Goal: Task Accomplishment & Management: Manage account settings

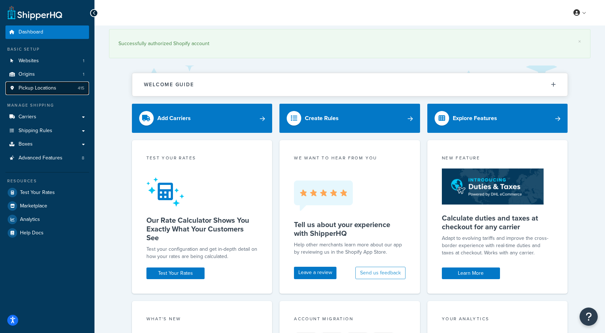
click at [42, 88] on span "Pickup Locations" at bounding box center [38, 88] width 38 height 6
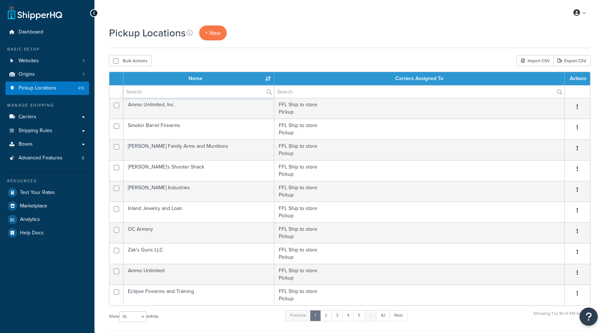
click at [160, 92] on input "text" at bounding box center [199, 91] width 151 height 12
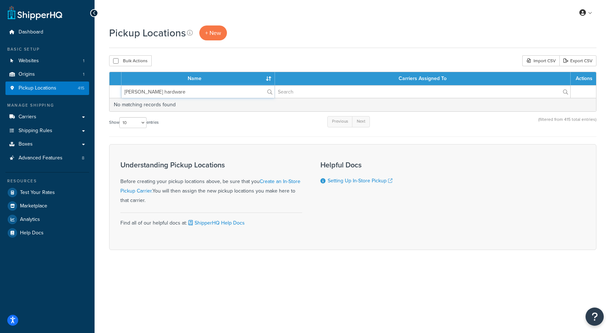
drag, startPoint x: 171, startPoint y: 95, endPoint x: 136, endPoint y: 92, distance: 35.7
click at [136, 92] on input "[PERSON_NAME] hardware" at bounding box center [197, 91] width 153 height 12
type input "karps"
